Goal: Check status

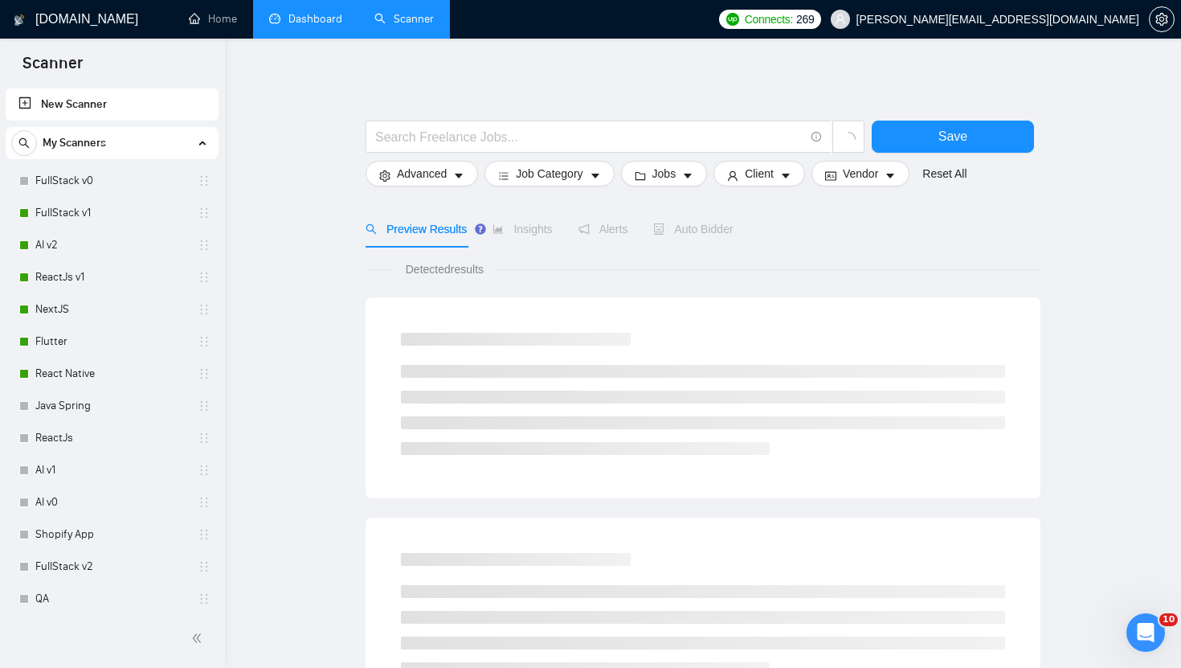
click at [309, 26] on link "Dashboard" at bounding box center [305, 19] width 73 height 14
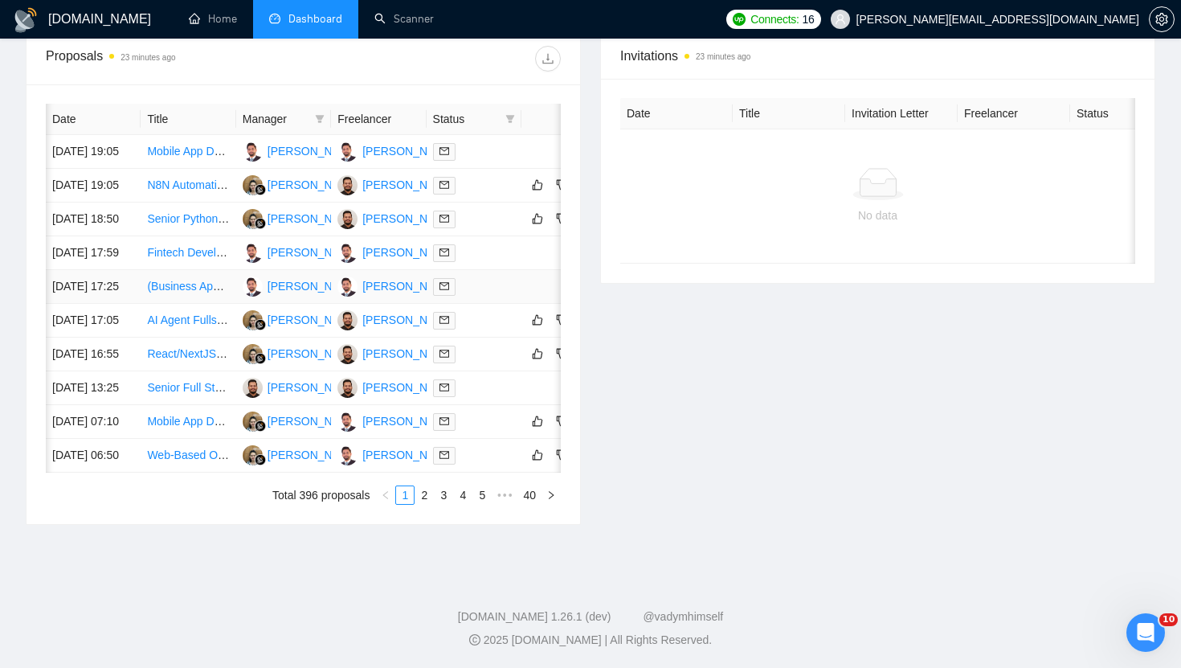
scroll to position [0, 47]
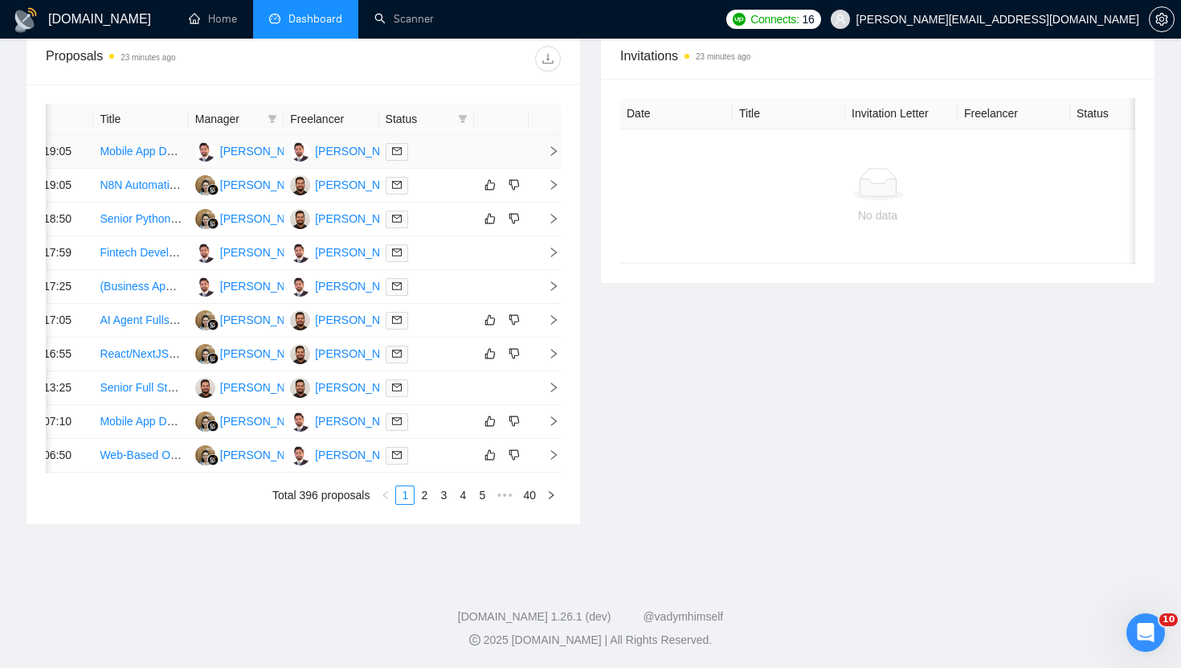
click at [553, 154] on icon "right" at bounding box center [554, 151] width 6 height 10
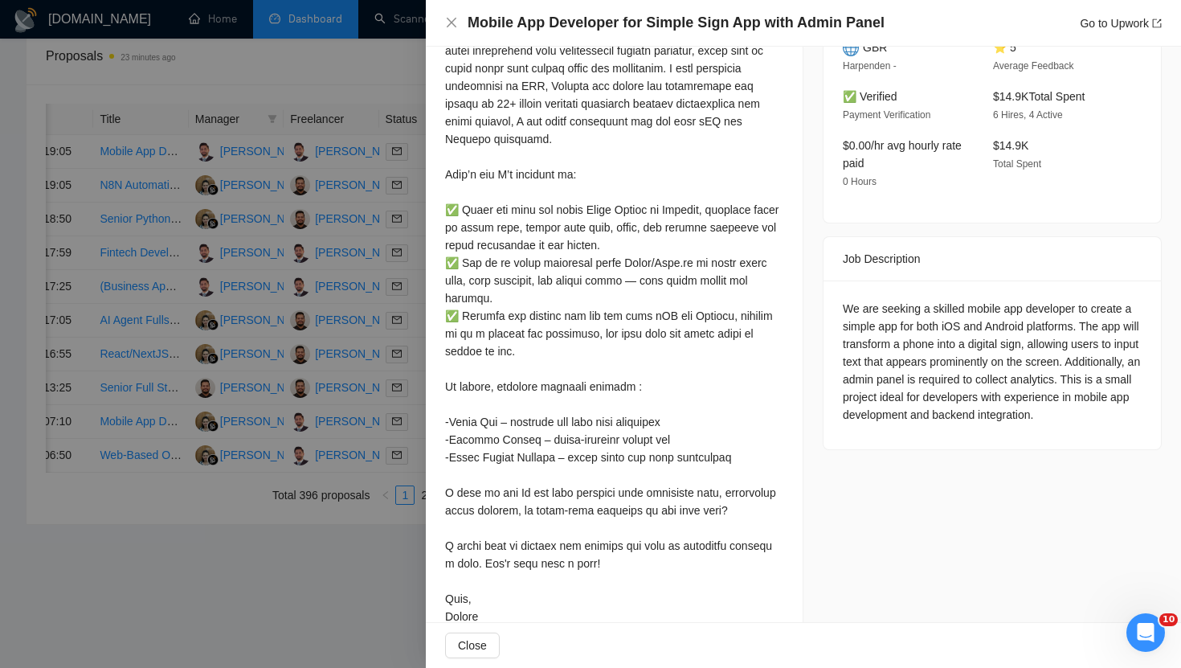
scroll to position [473, 0]
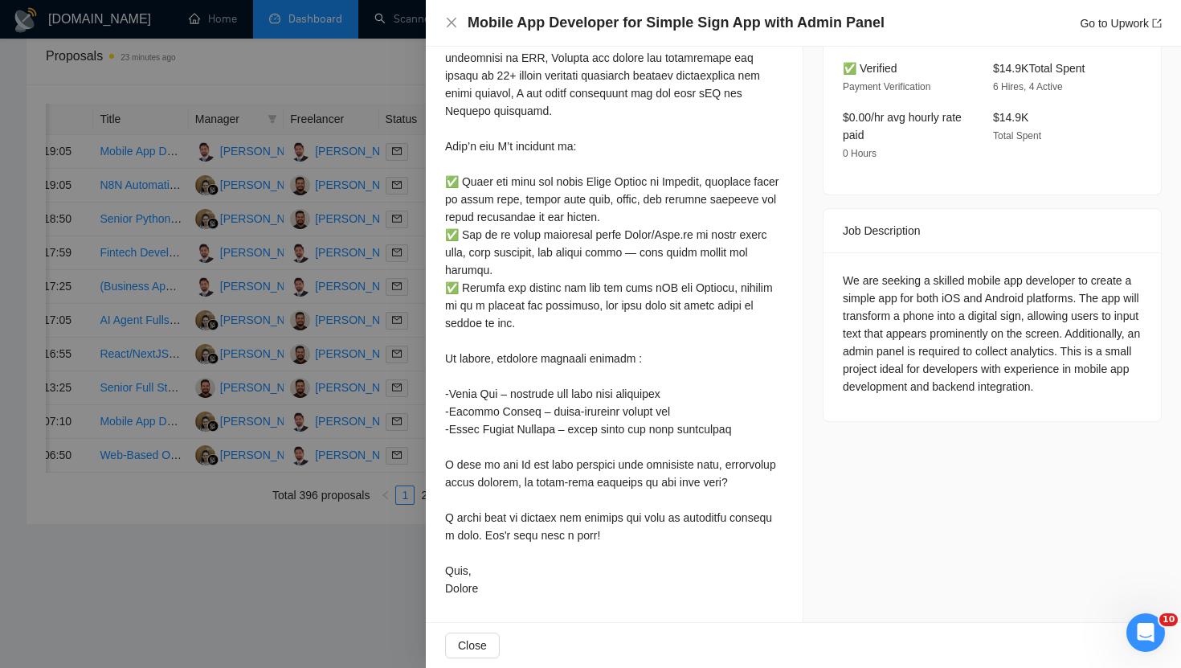
click at [359, 340] on div at bounding box center [590, 334] width 1181 height 668
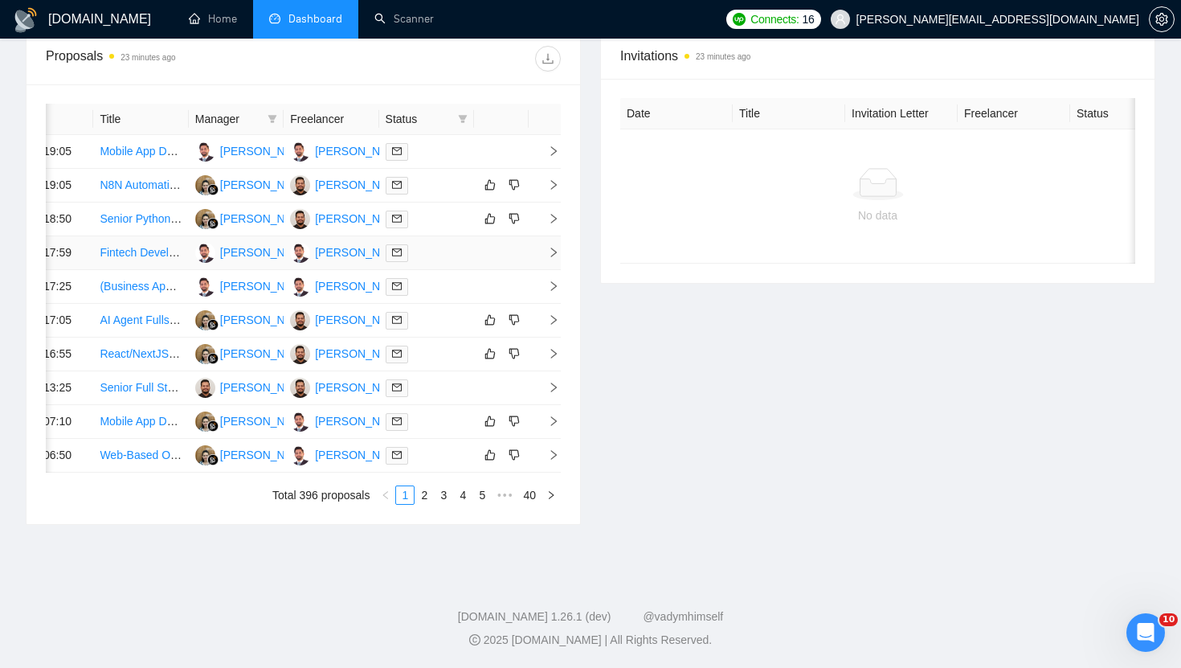
click at [546, 258] on span "right" at bounding box center [547, 252] width 24 height 11
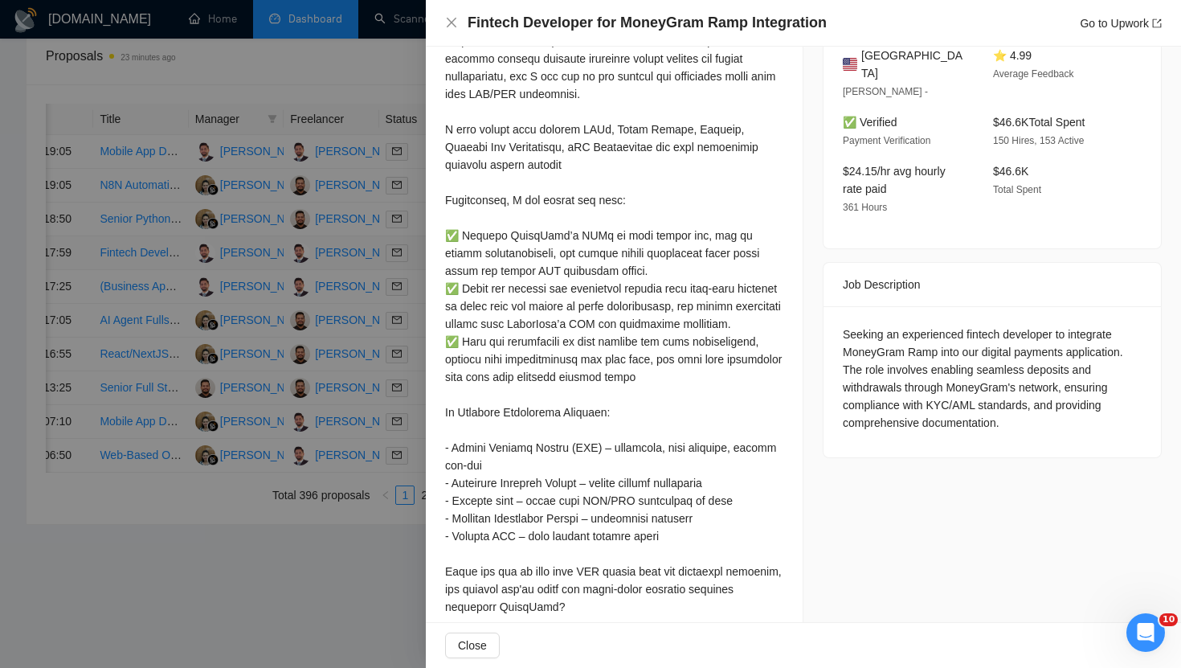
scroll to position [366, 0]
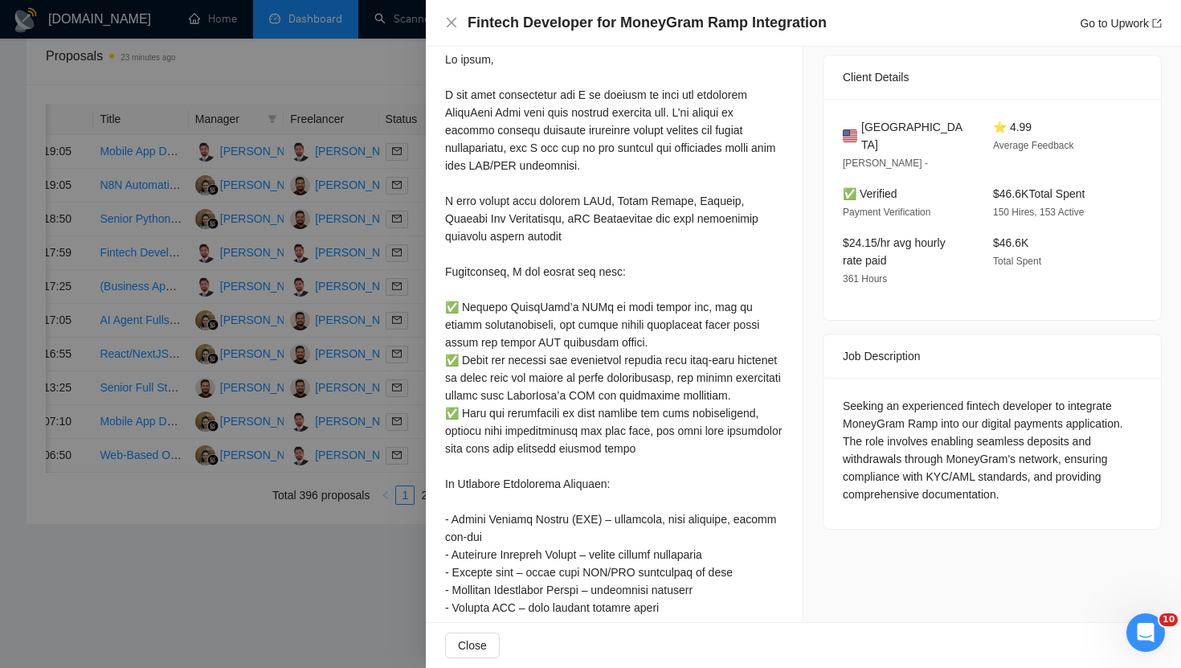
click at [373, 309] on div at bounding box center [590, 334] width 1181 height 668
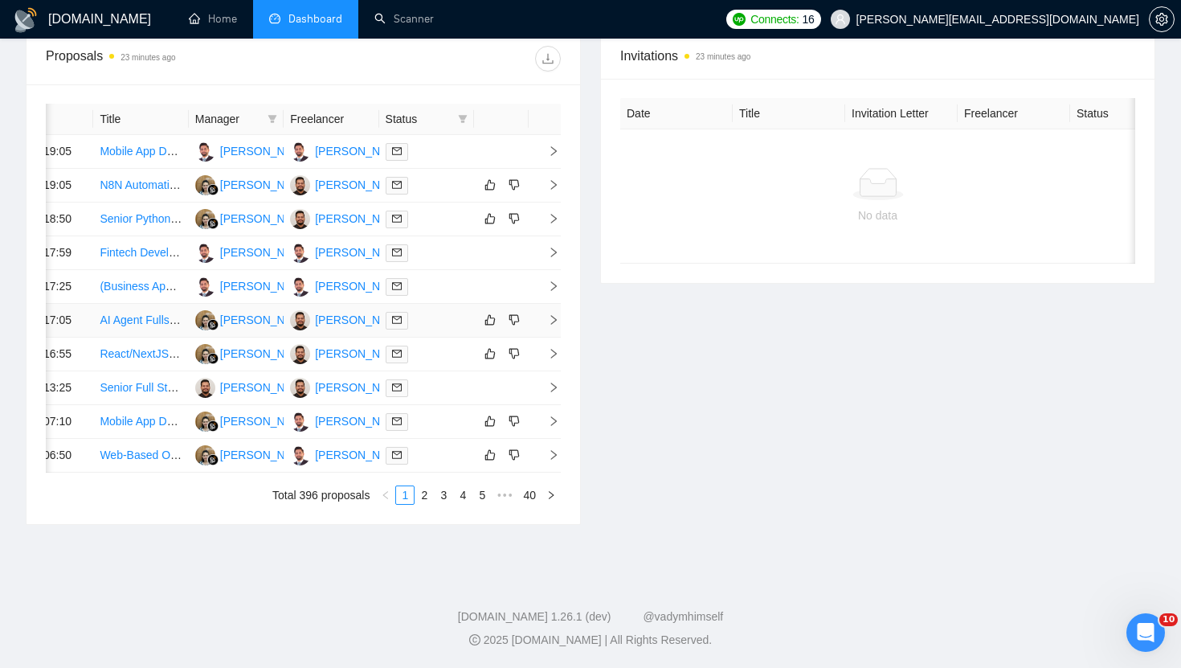
scroll to position [791, 0]
click at [544, 415] on span "right" at bounding box center [547, 420] width 24 height 11
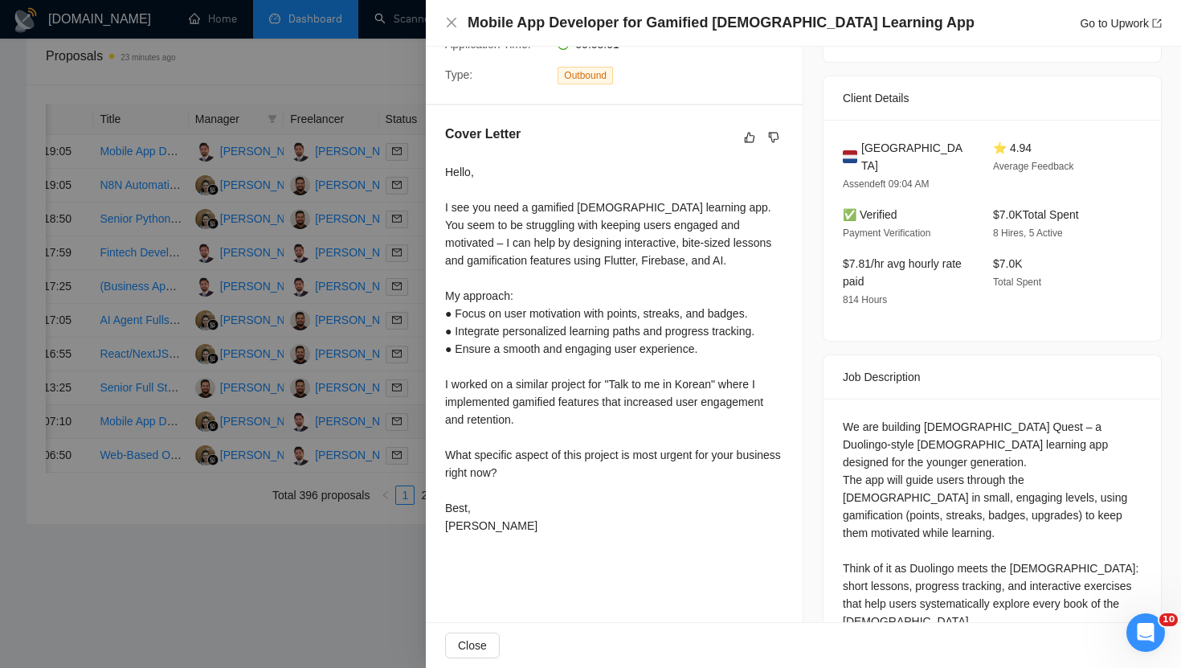
scroll to position [342, 0]
click at [451, 27] on icon "close" at bounding box center [451, 22] width 13 height 13
